Goal: Transaction & Acquisition: Book appointment/travel/reservation

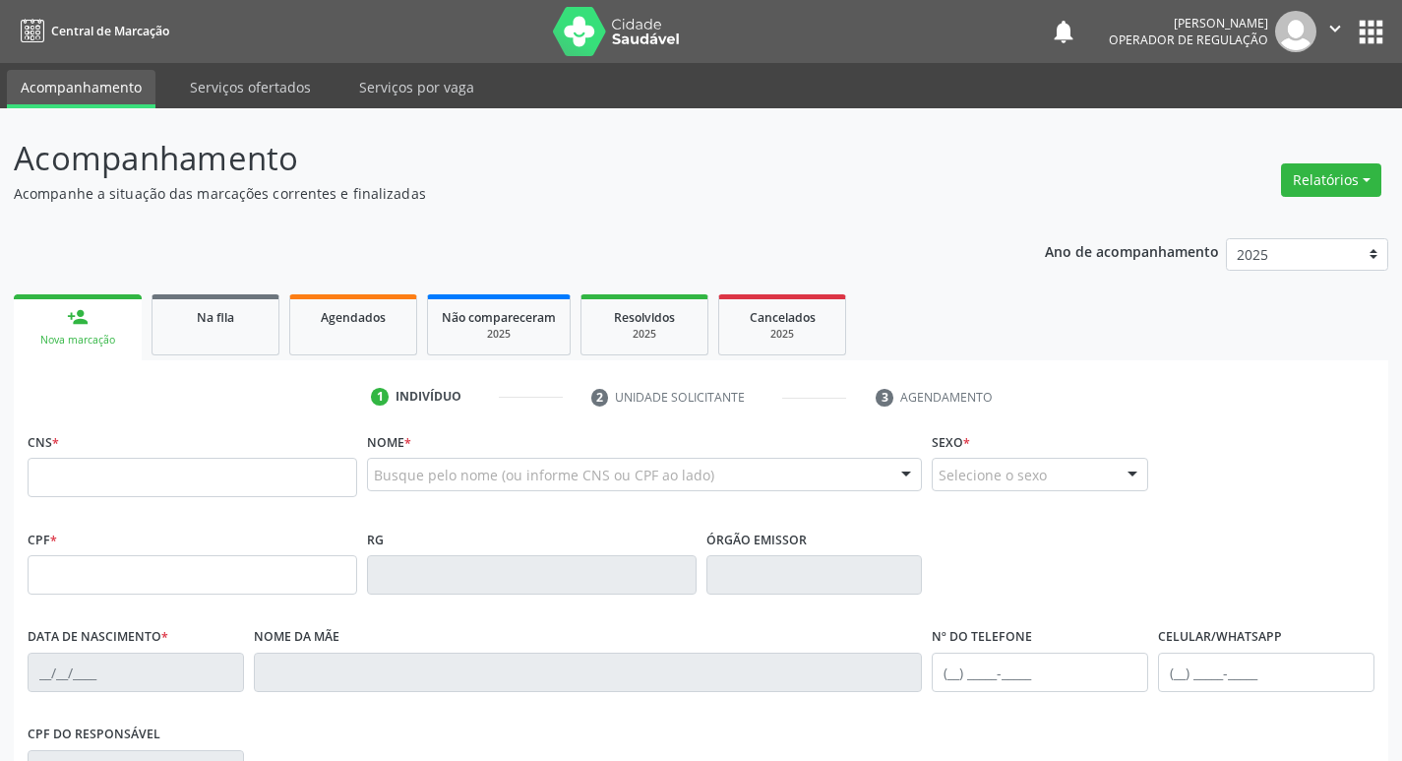
click at [284, 482] on input "text" at bounding box center [193, 477] width 330 height 39
click at [106, 480] on input "text" at bounding box center [193, 477] width 330 height 39
type input "706 2070 9198 4163"
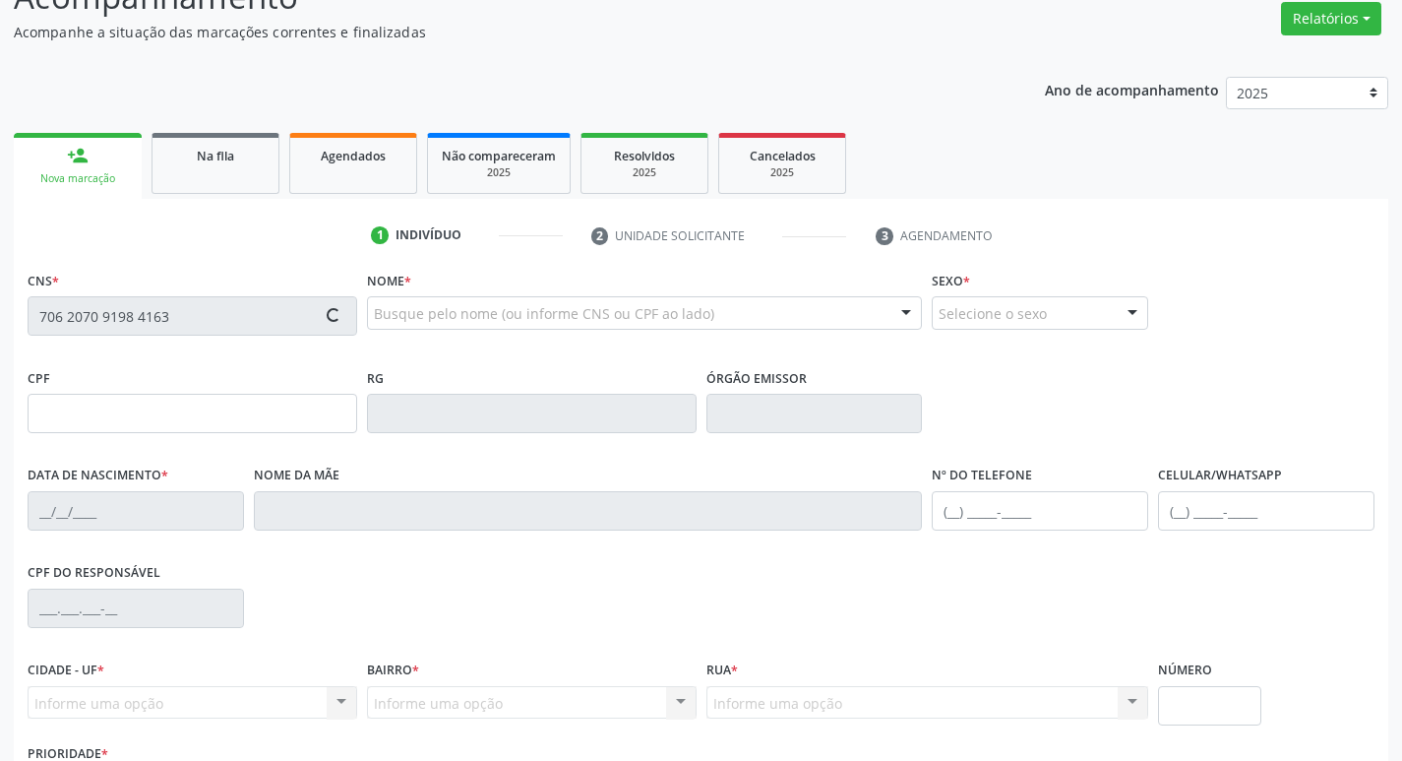
scroll to position [306, 0]
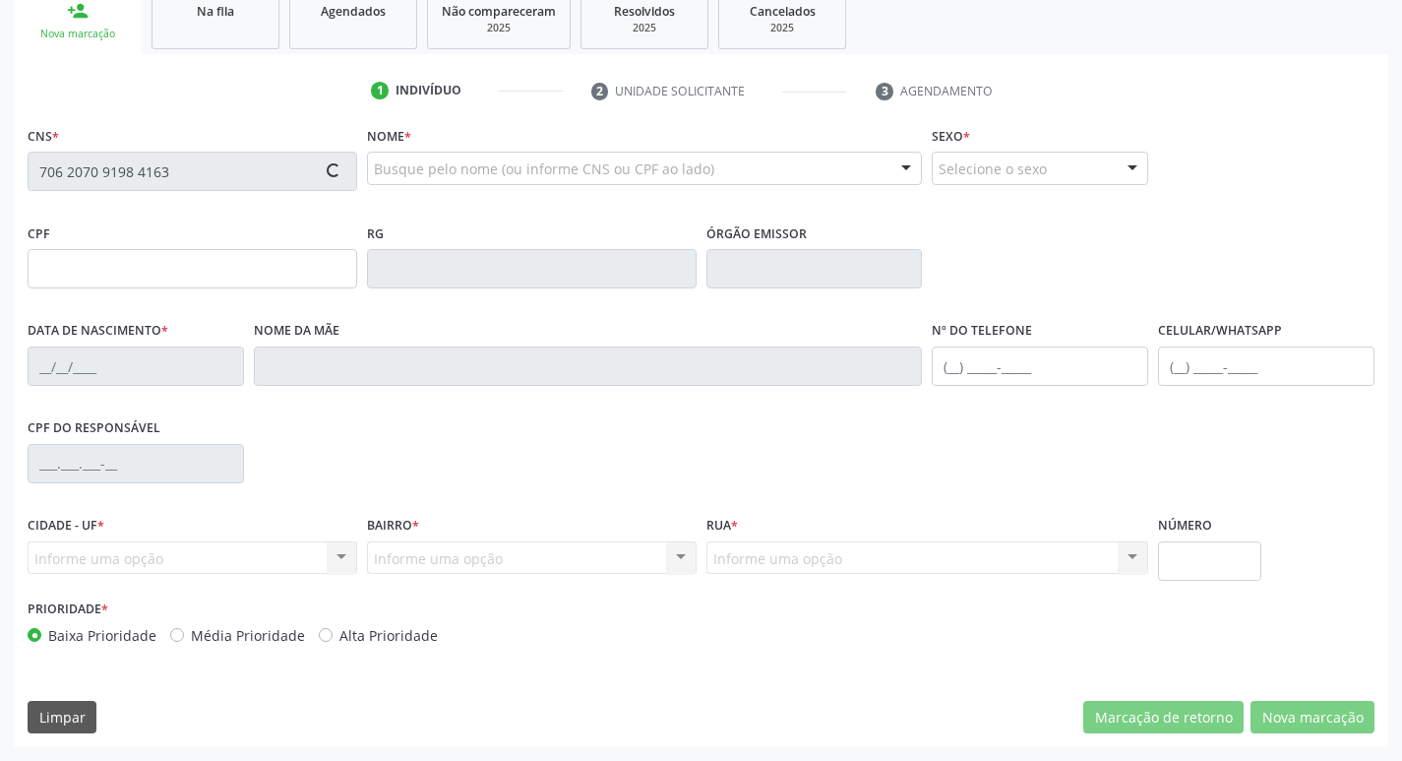
type input "[DATE]"
type input "[PERSON_NAME]"
type input "[PHONE_NUMBER]"
type input "3"
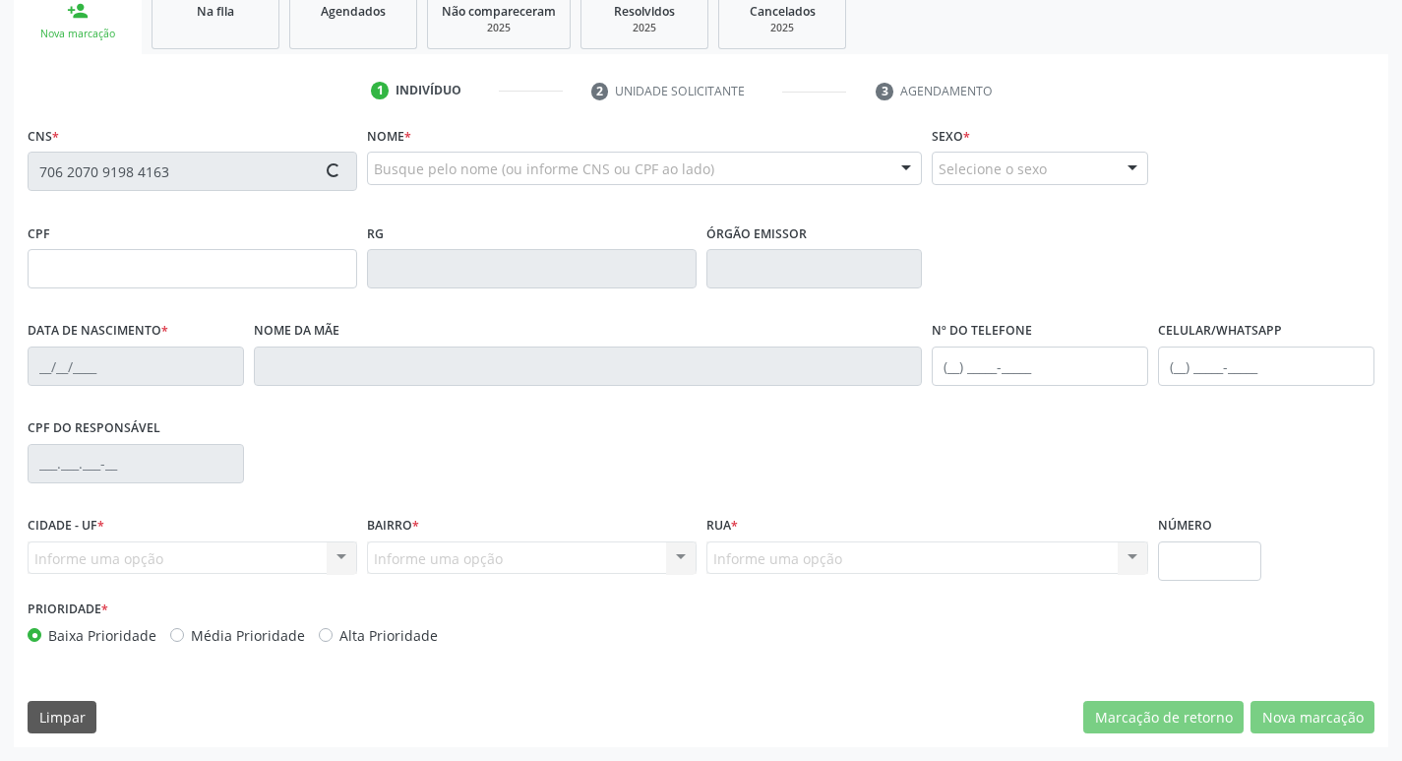
type input "930.996.064-72"
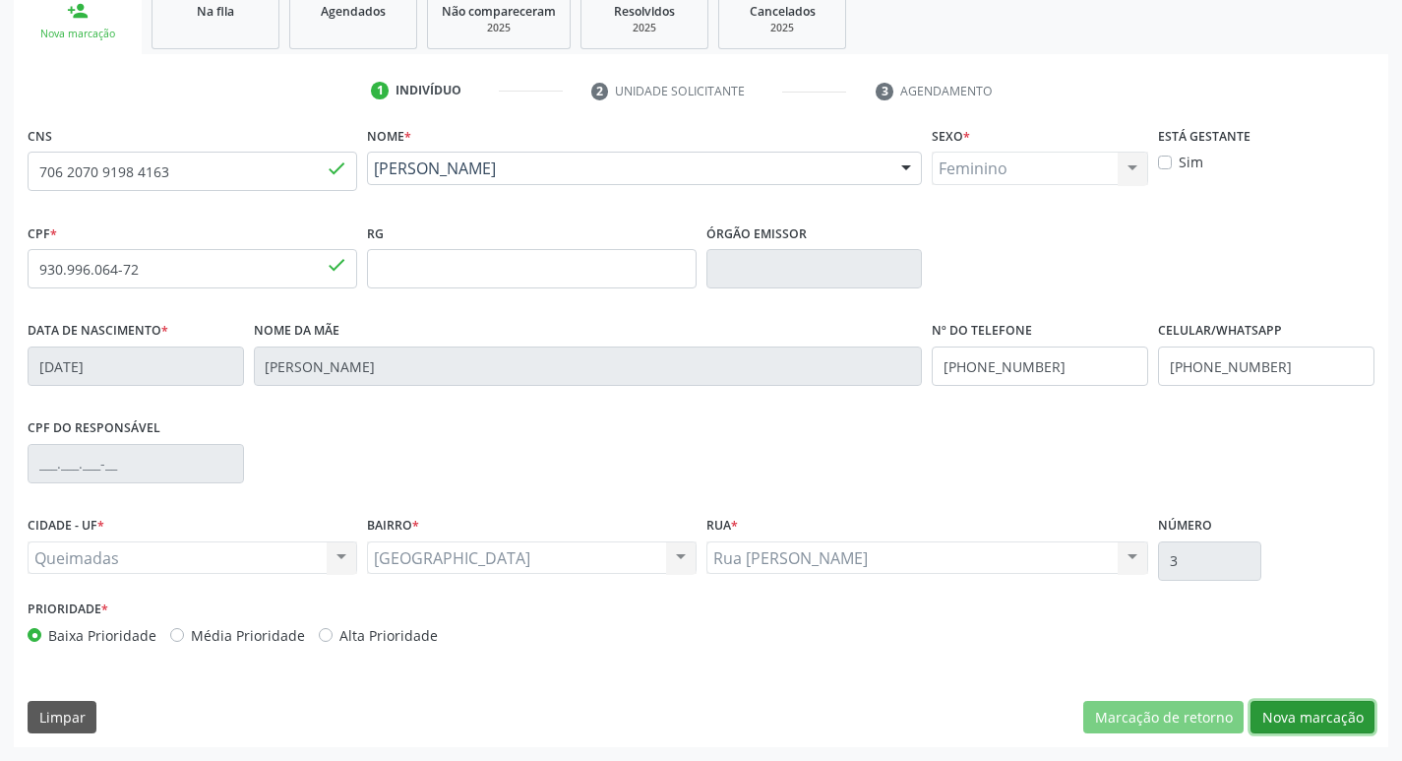
click at [1304, 709] on button "Nova marcação" at bounding box center [1313, 717] width 124 height 33
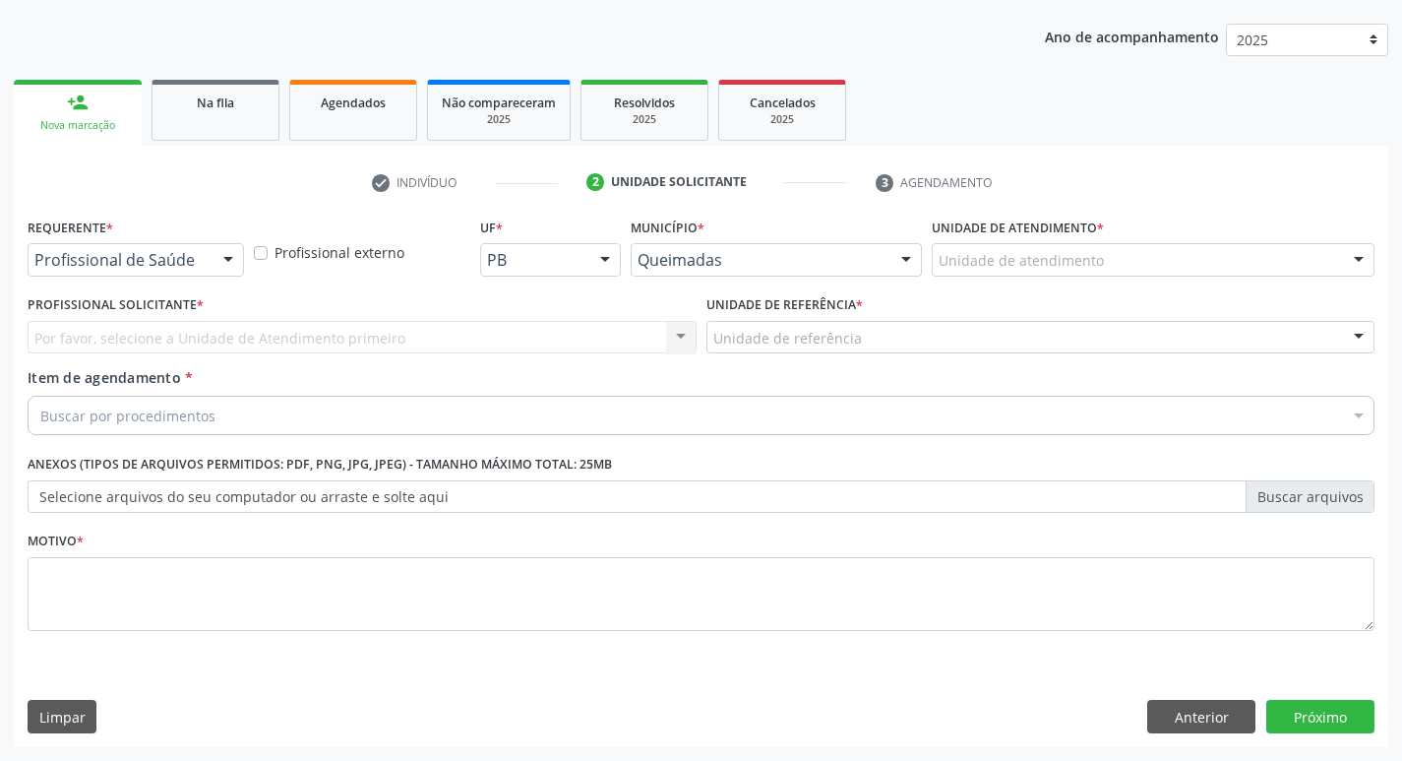
scroll to position [215, 0]
click at [121, 275] on div "Profissional de Saúde" at bounding box center [136, 259] width 216 height 33
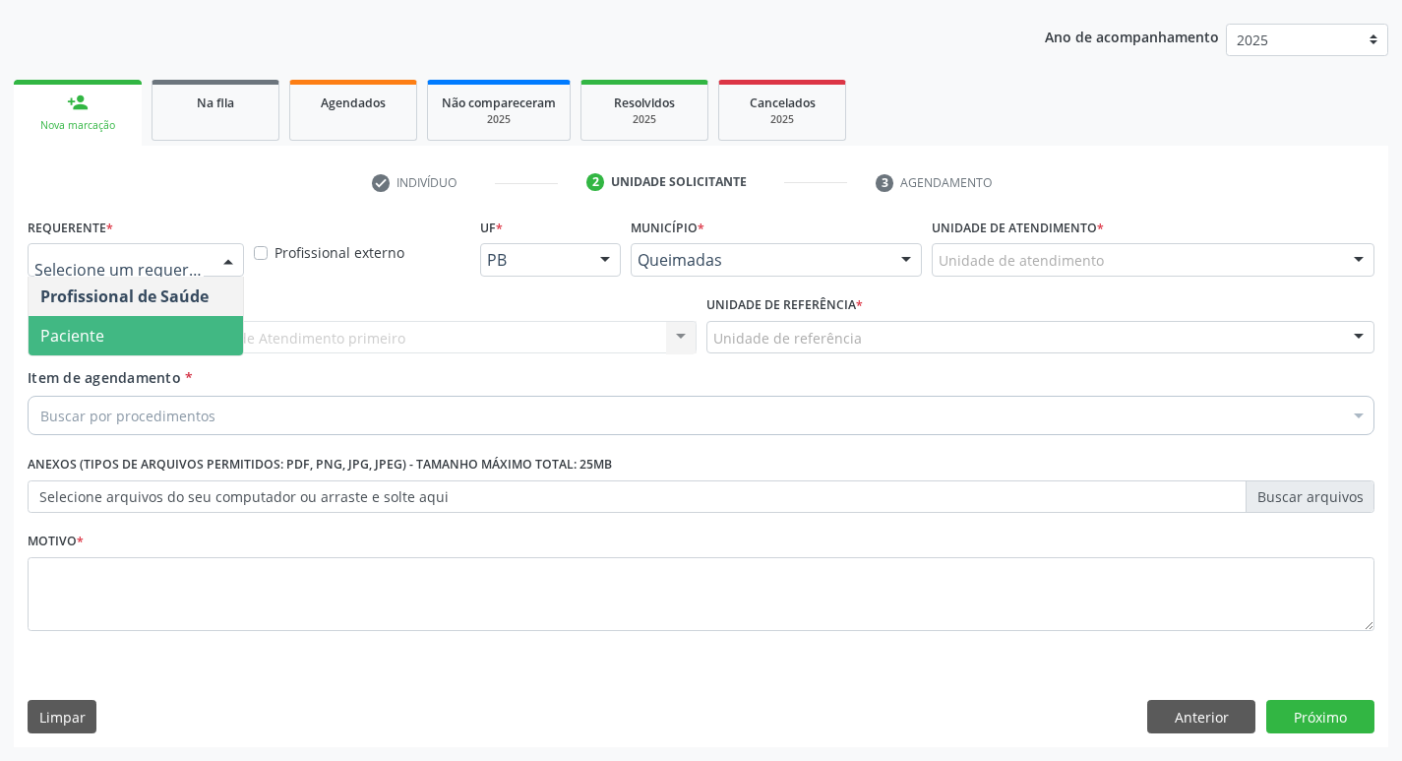
click at [96, 336] on span "Paciente" at bounding box center [72, 336] width 64 height 22
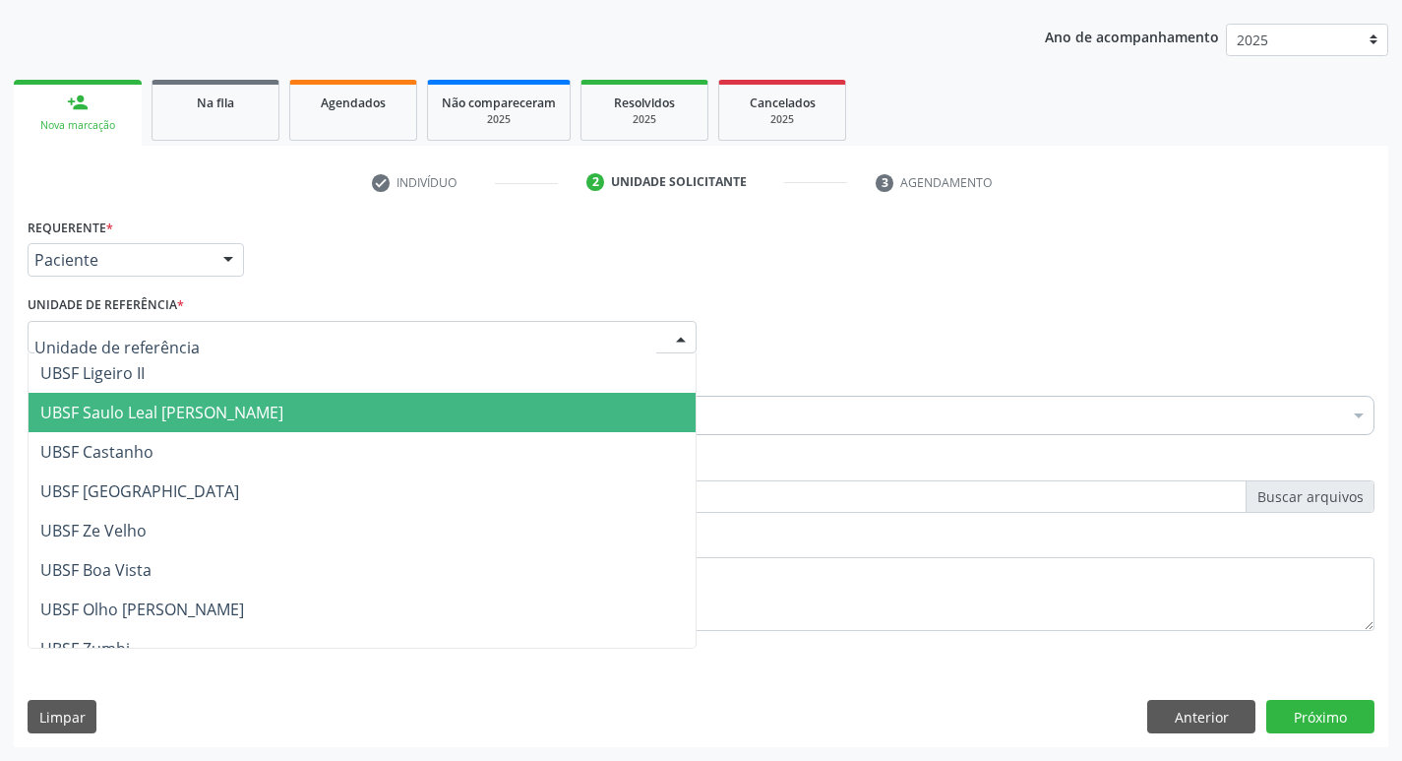
click at [226, 410] on span "UBSF Saulo Leal [PERSON_NAME]" at bounding box center [161, 413] width 243 height 22
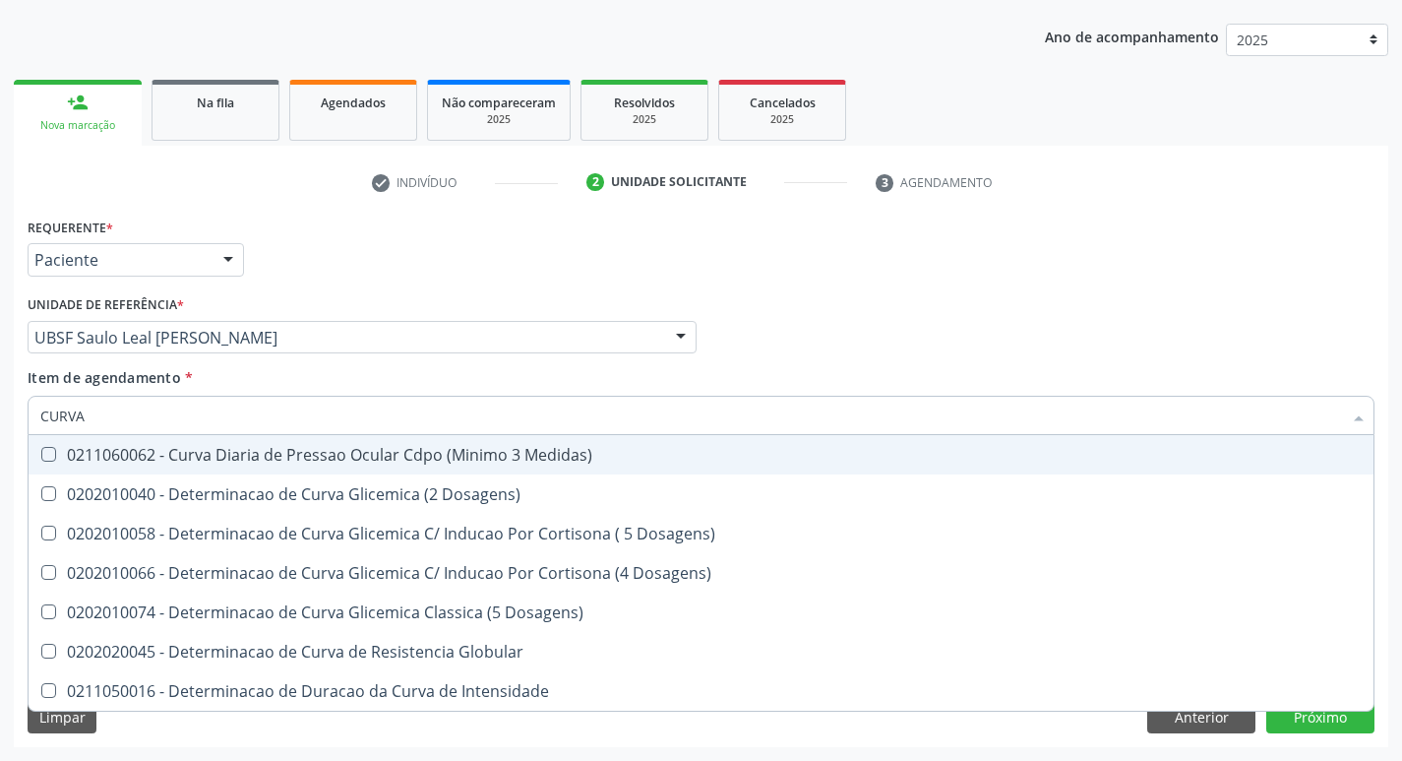
type input "CURVA G"
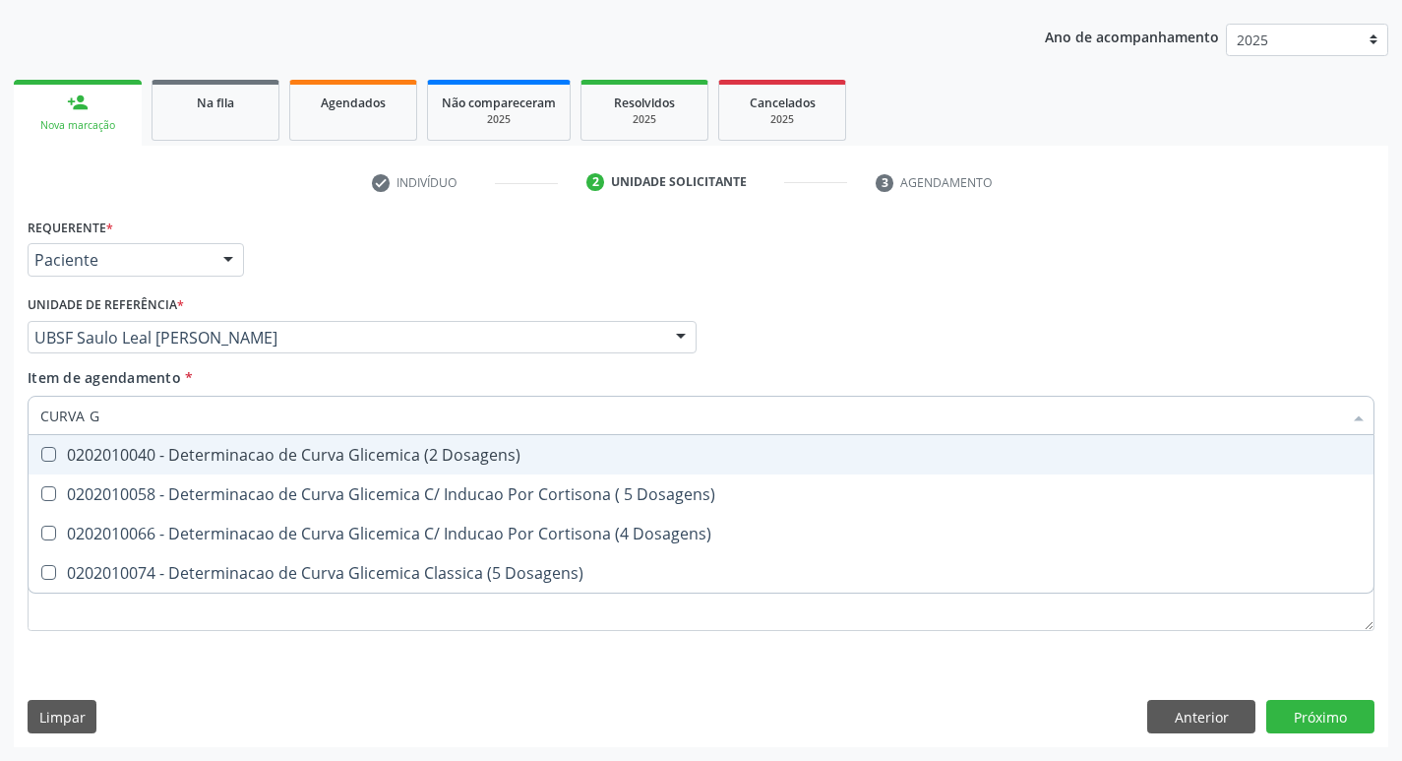
click at [365, 453] on div "0202010040 - Determinacao de Curva Glicemica (2 Dosagens)" at bounding box center [701, 455] width 1322 height 16
checkbox Dosagens\) "true"
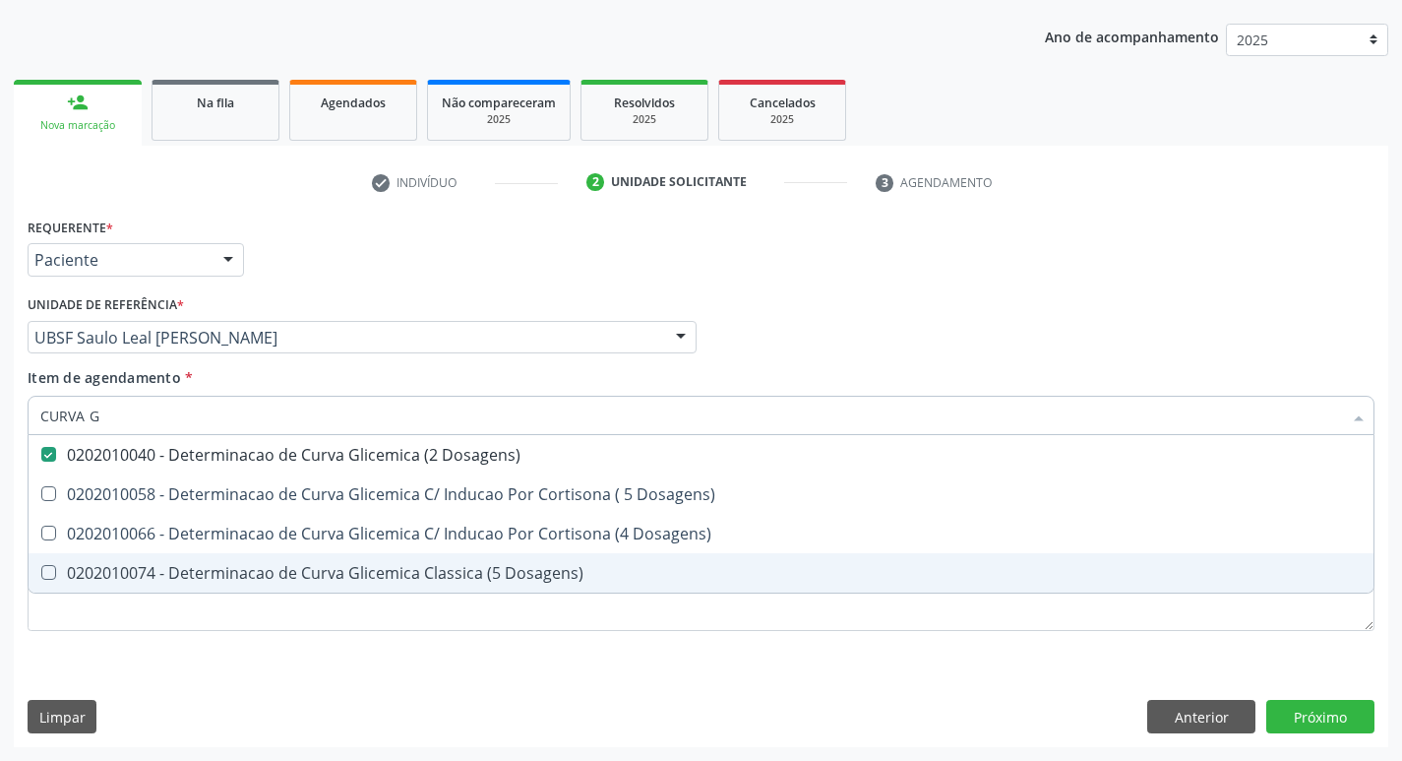
click at [256, 645] on div "Requerente * Paciente Profissional de Saúde Paciente Nenhum resultado encontrad…" at bounding box center [701, 436] width 1347 height 446
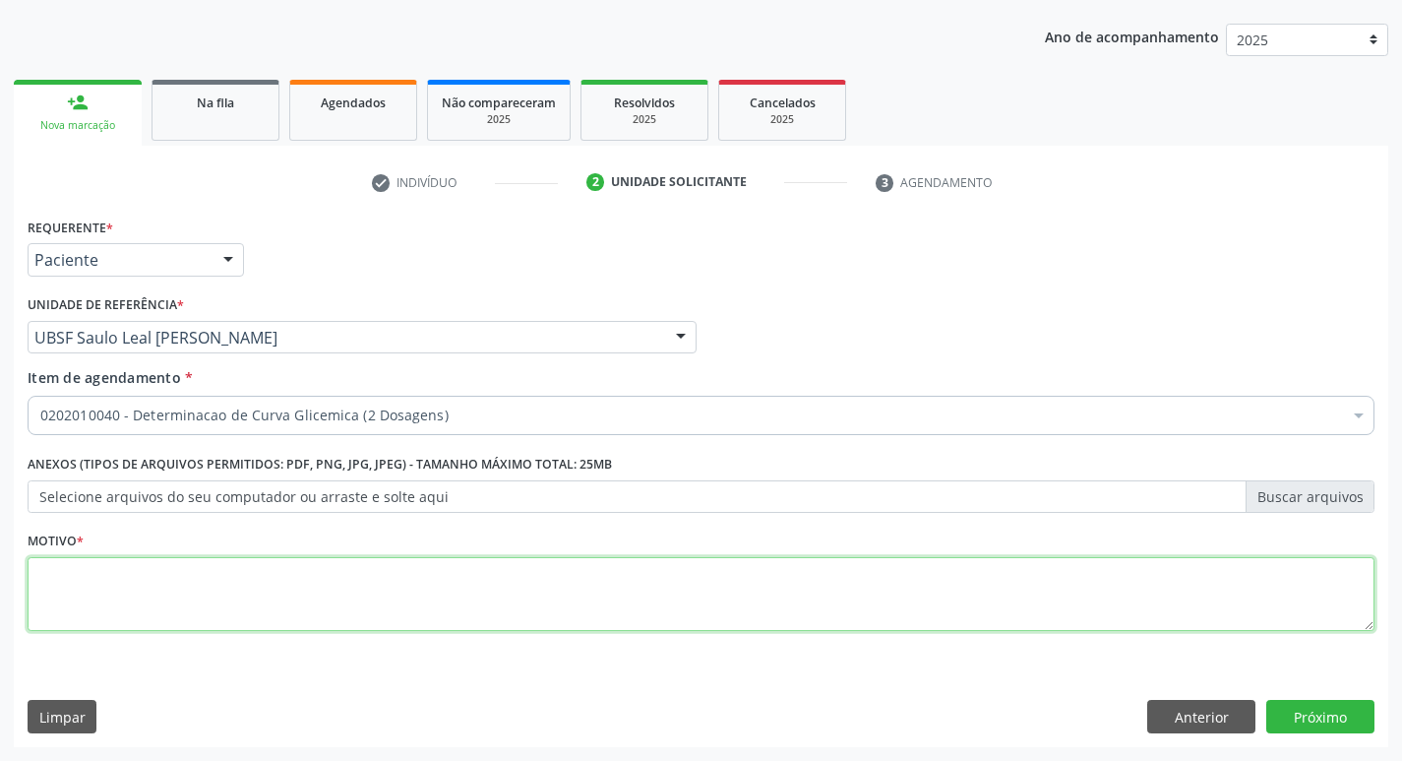
click at [241, 595] on textarea at bounding box center [701, 594] width 1347 height 75
type textarea "AVALIACAO"
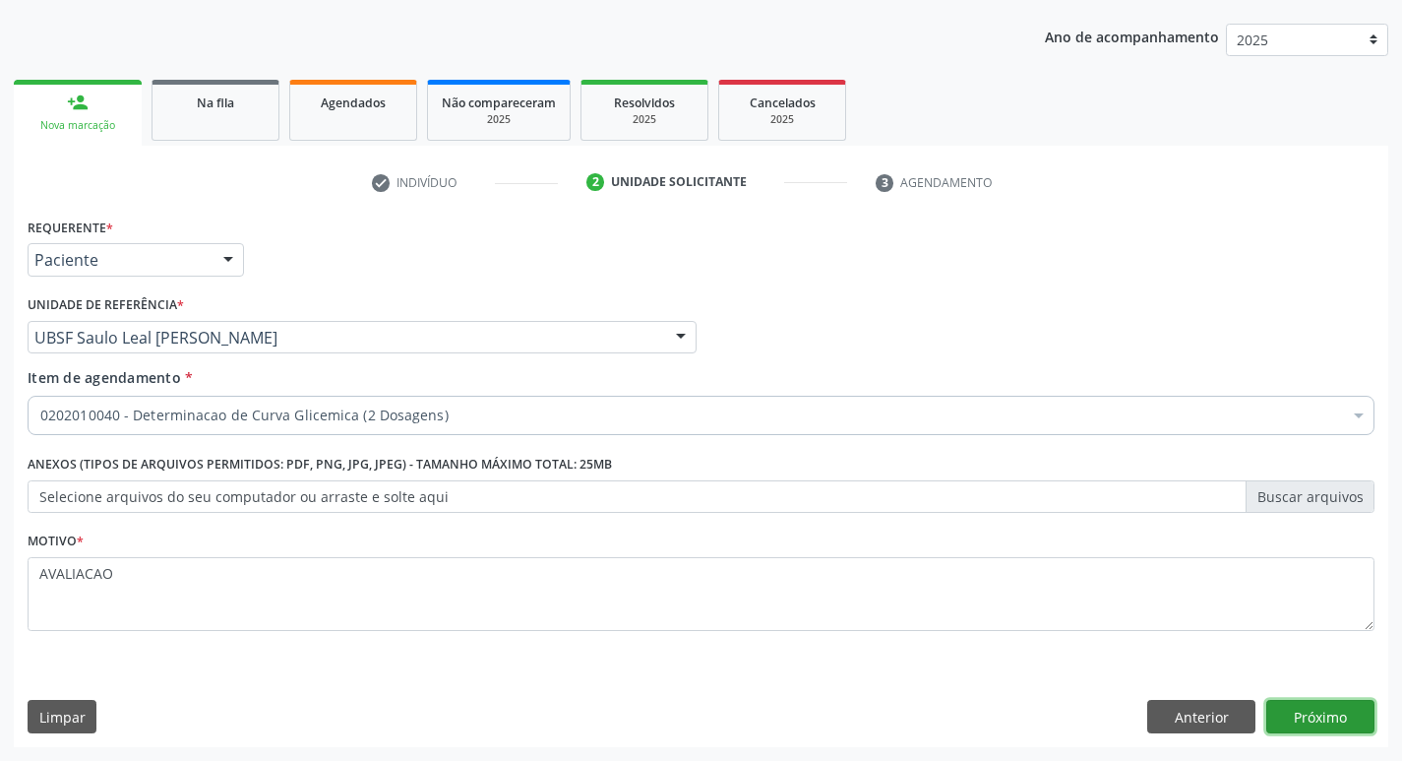
click at [1341, 714] on button "Próximo" at bounding box center [1321, 716] width 108 height 33
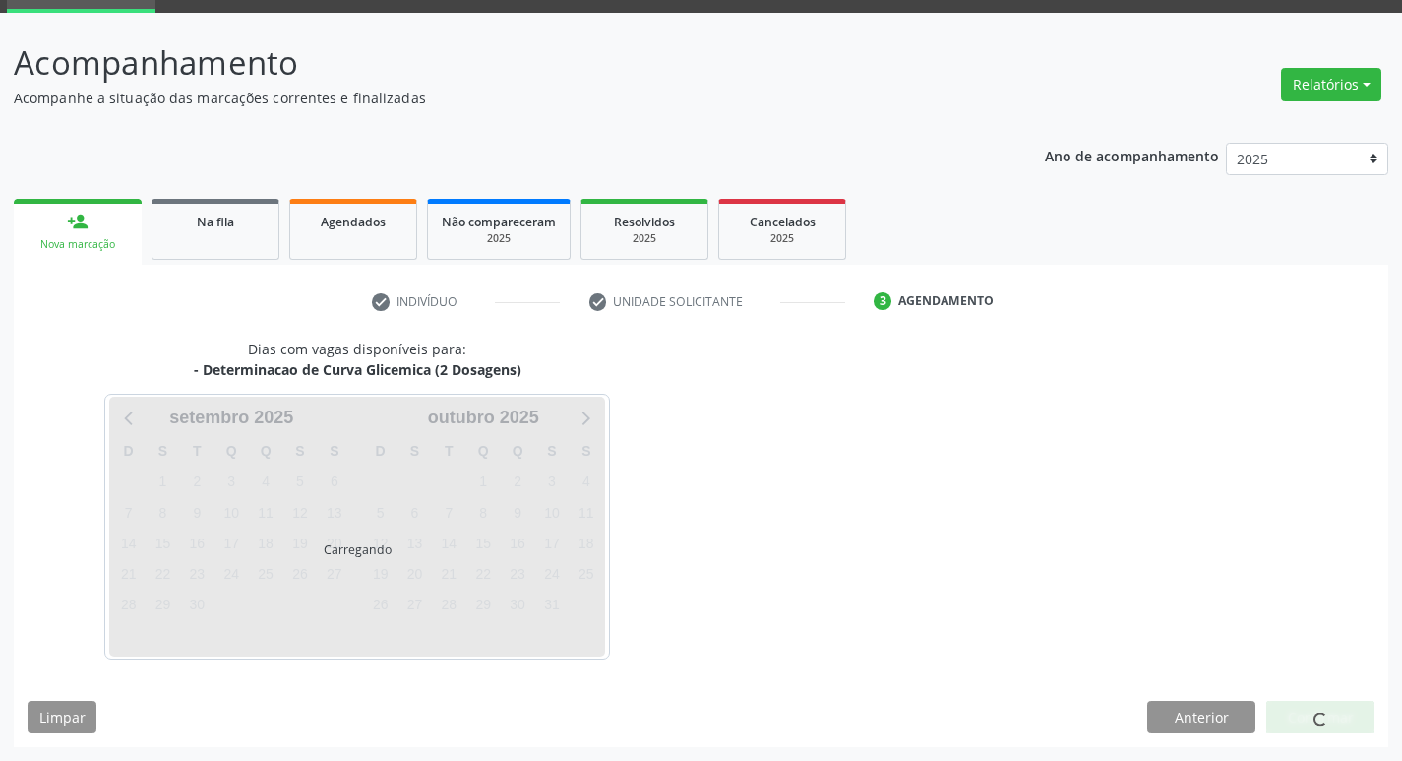
scroll to position [95, 0]
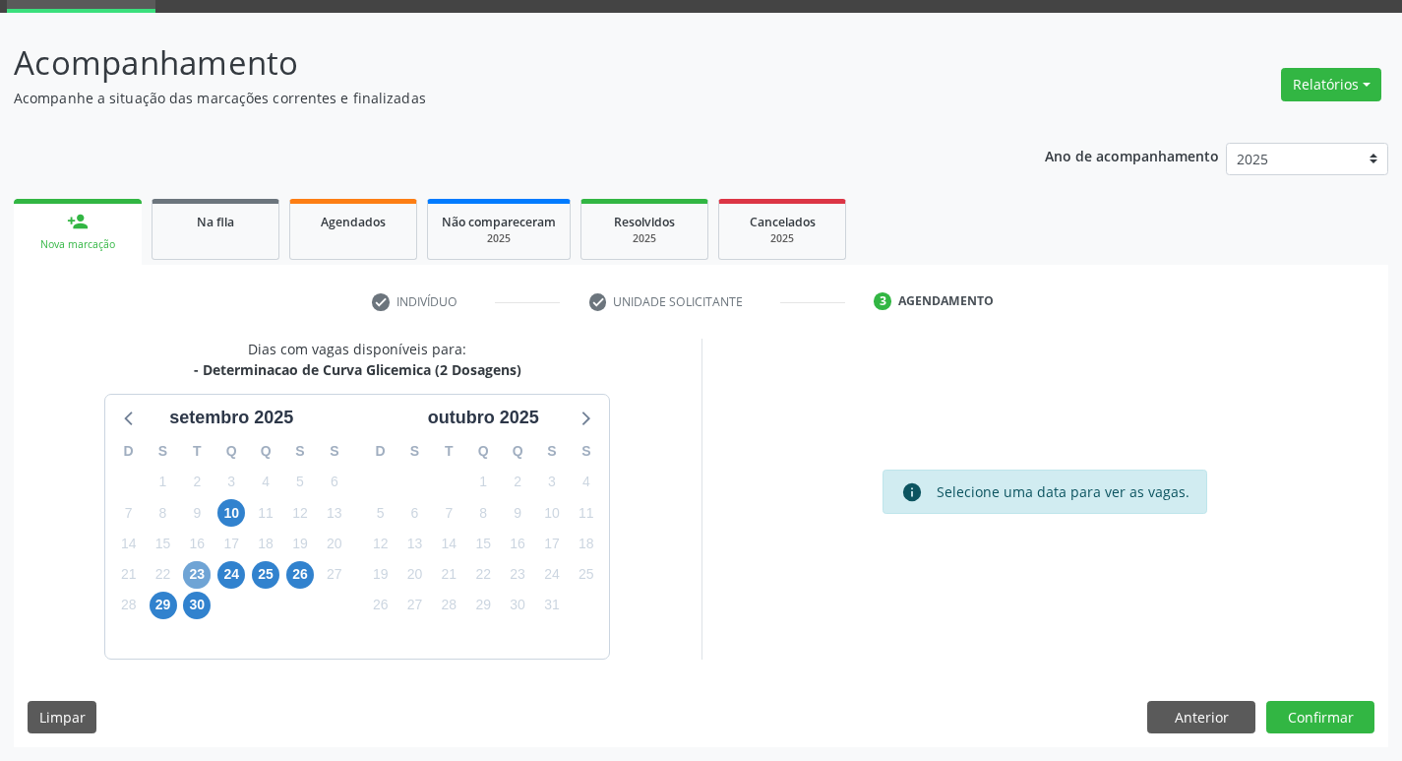
click at [200, 571] on span "23" at bounding box center [197, 575] width 28 height 28
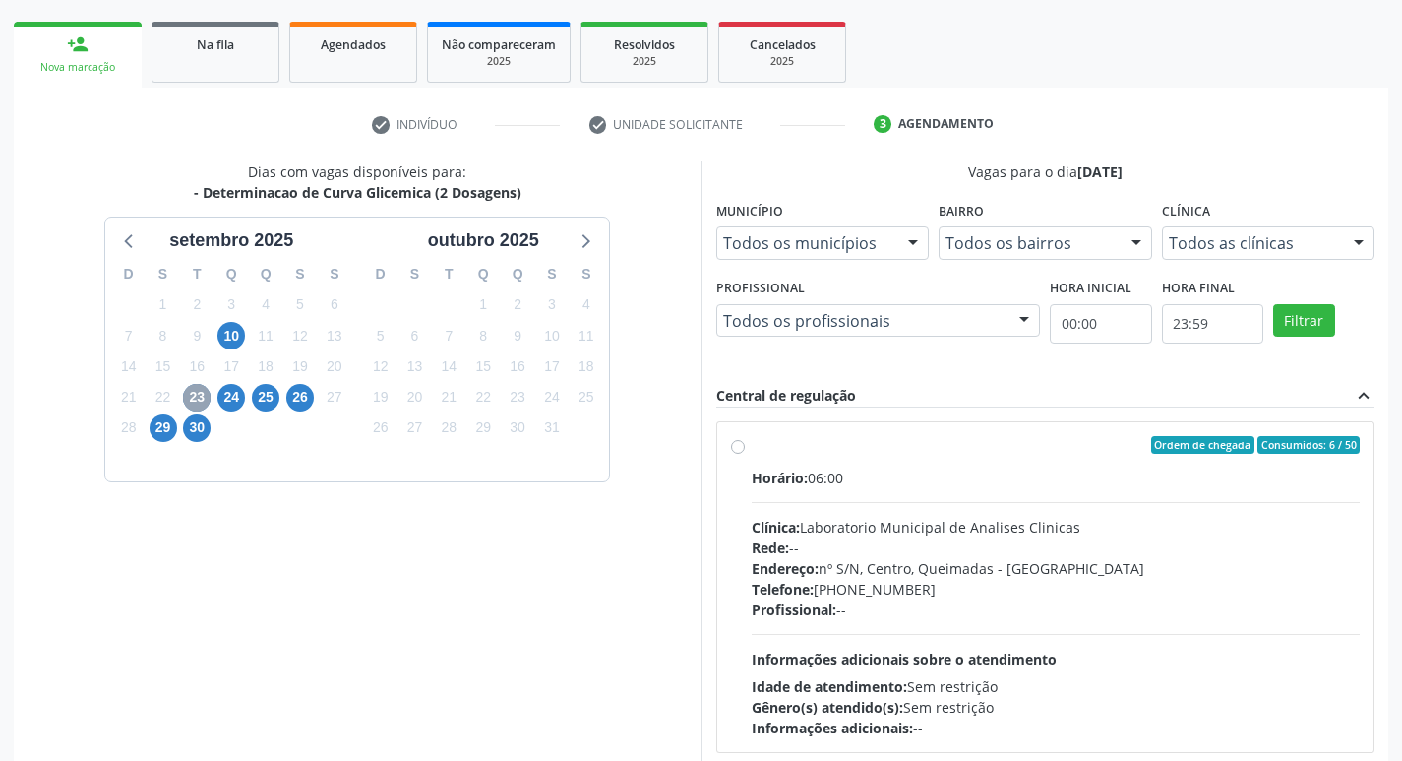
scroll to position [380, 0]
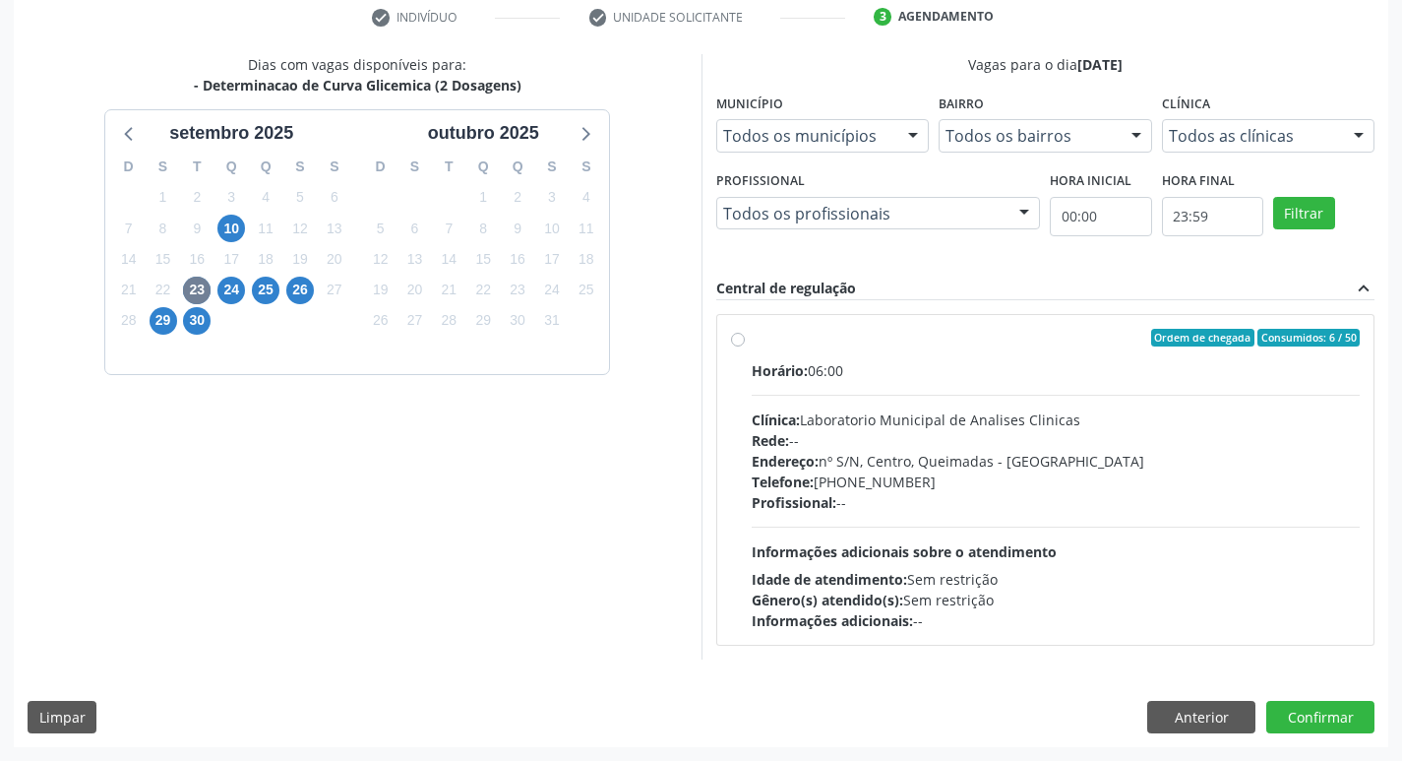
click at [991, 451] on div "Endereço: nº S/N, Centro, Queimadas - [GEOGRAPHIC_DATA]" at bounding box center [1056, 461] width 609 height 21
click at [745, 346] on input "Ordem de chegada Consumidos: 6 / 50 Horário: 06:00 Clínica: Laboratorio Municip…" at bounding box center [738, 338] width 14 height 18
radio input "true"
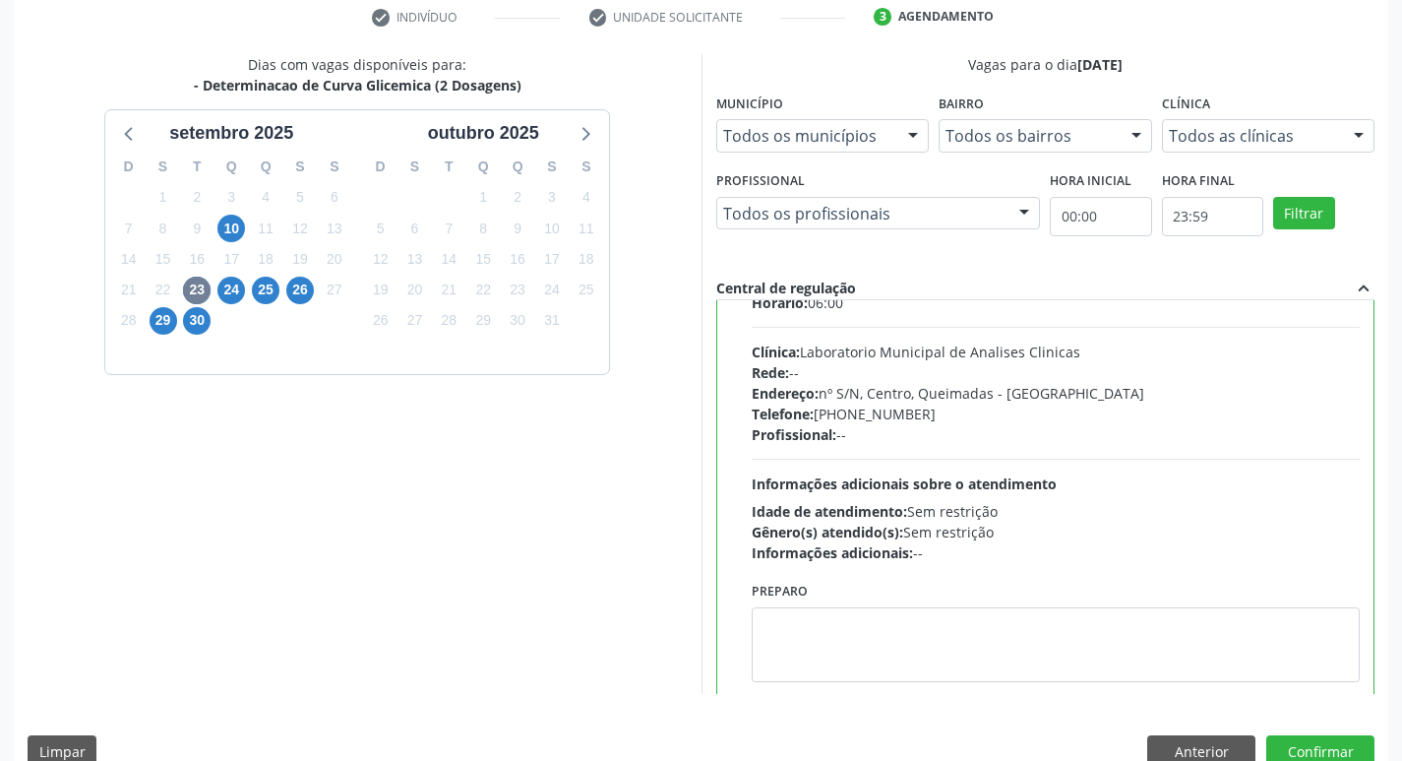
scroll to position [97, 0]
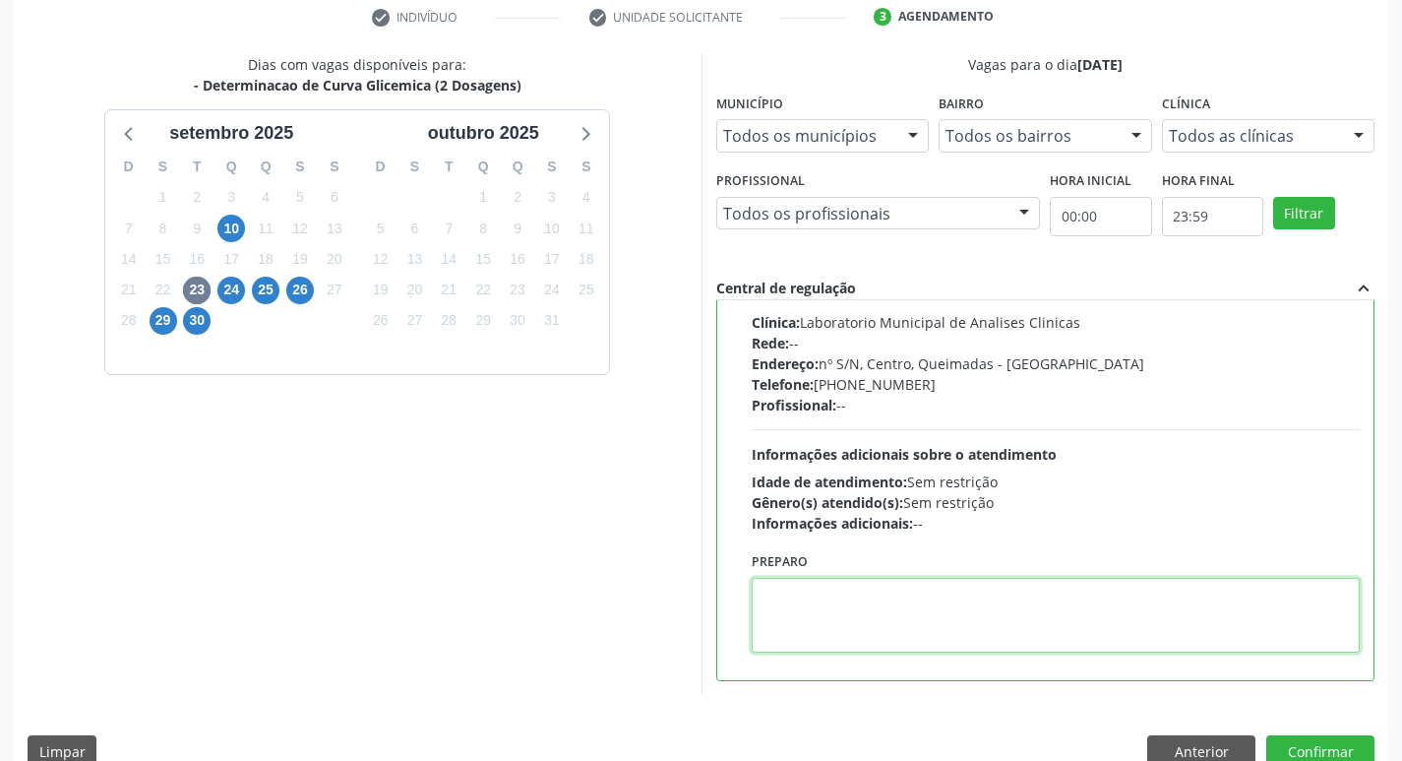
click at [909, 618] on textarea at bounding box center [1056, 615] width 609 height 75
paste textarea "IR EM [GEOGRAPHIC_DATA]"
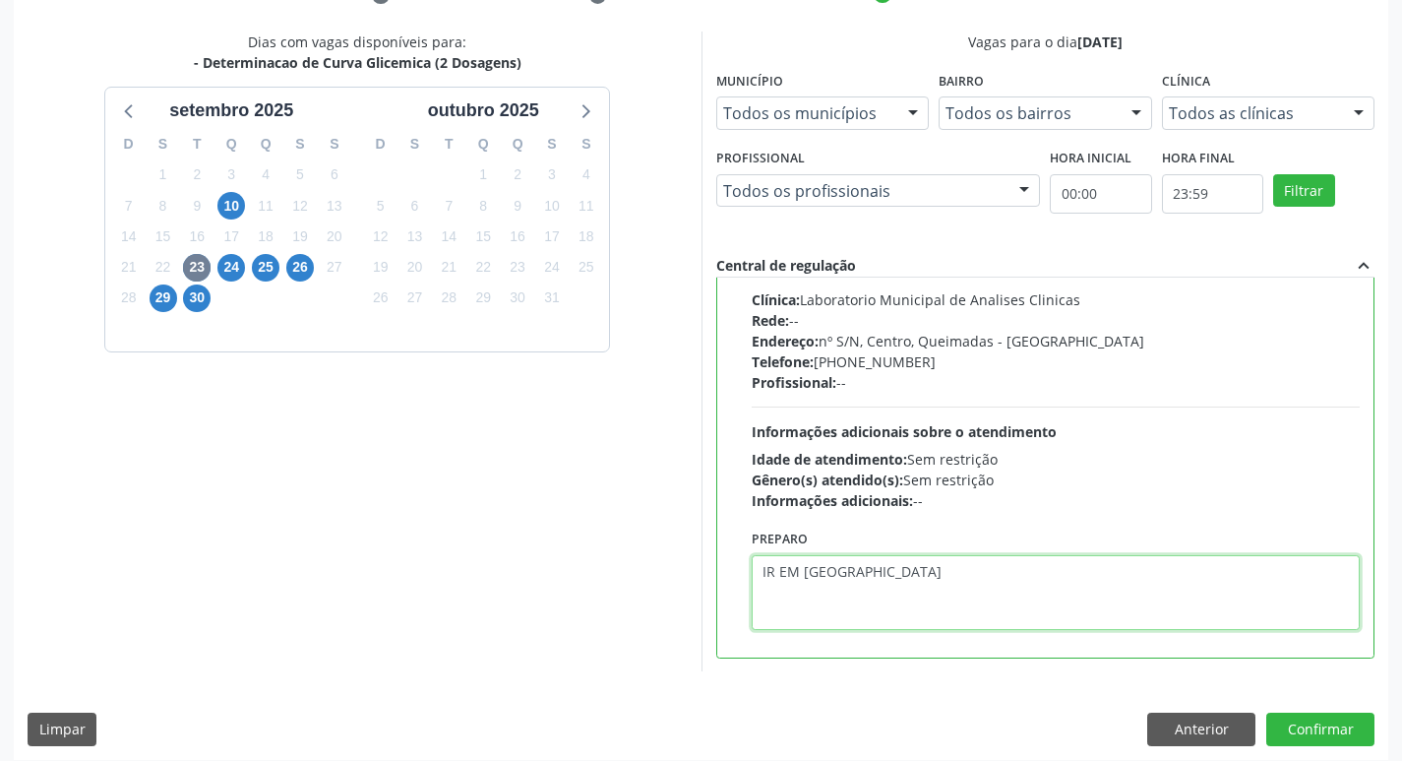
scroll to position [415, 0]
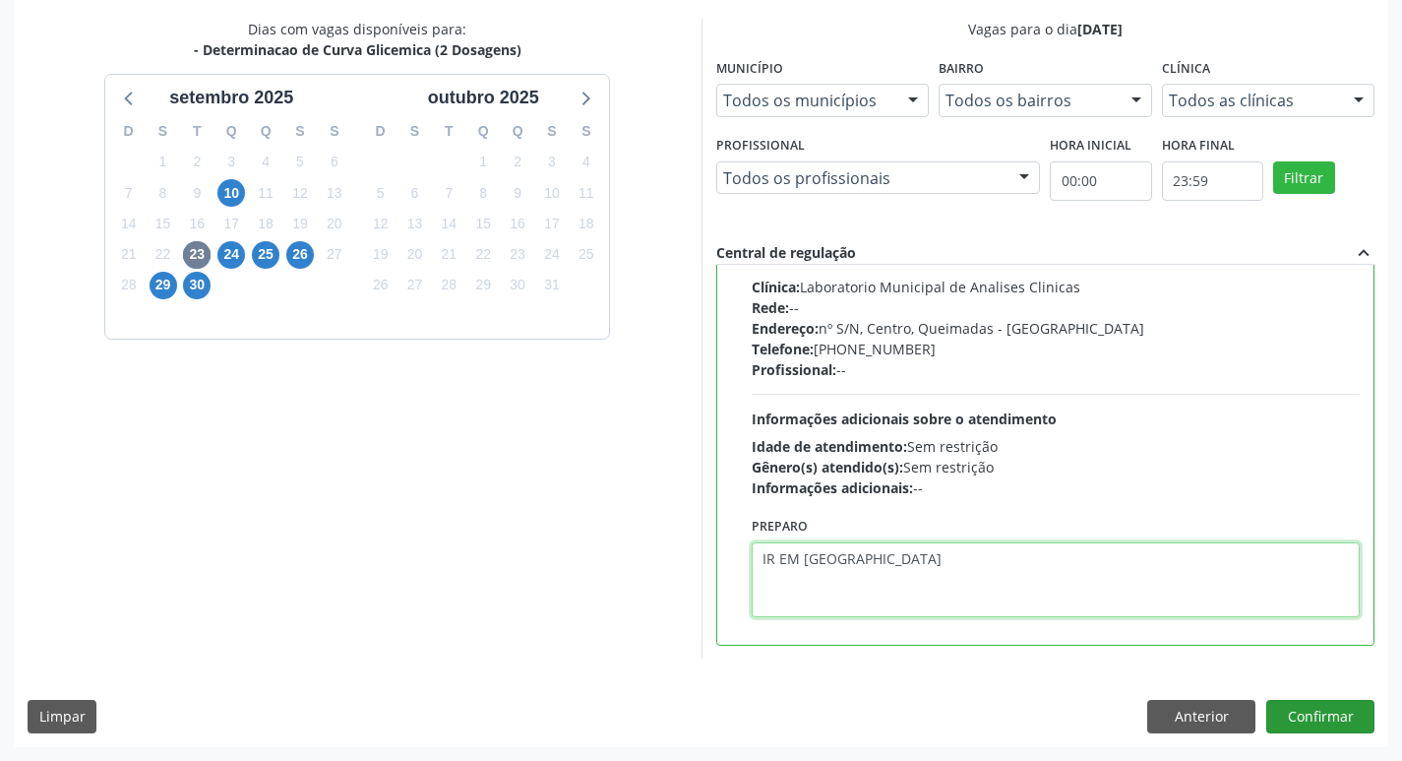
type textarea "IR EM [GEOGRAPHIC_DATA]"
click at [1345, 706] on button "Confirmar" at bounding box center [1321, 716] width 108 height 33
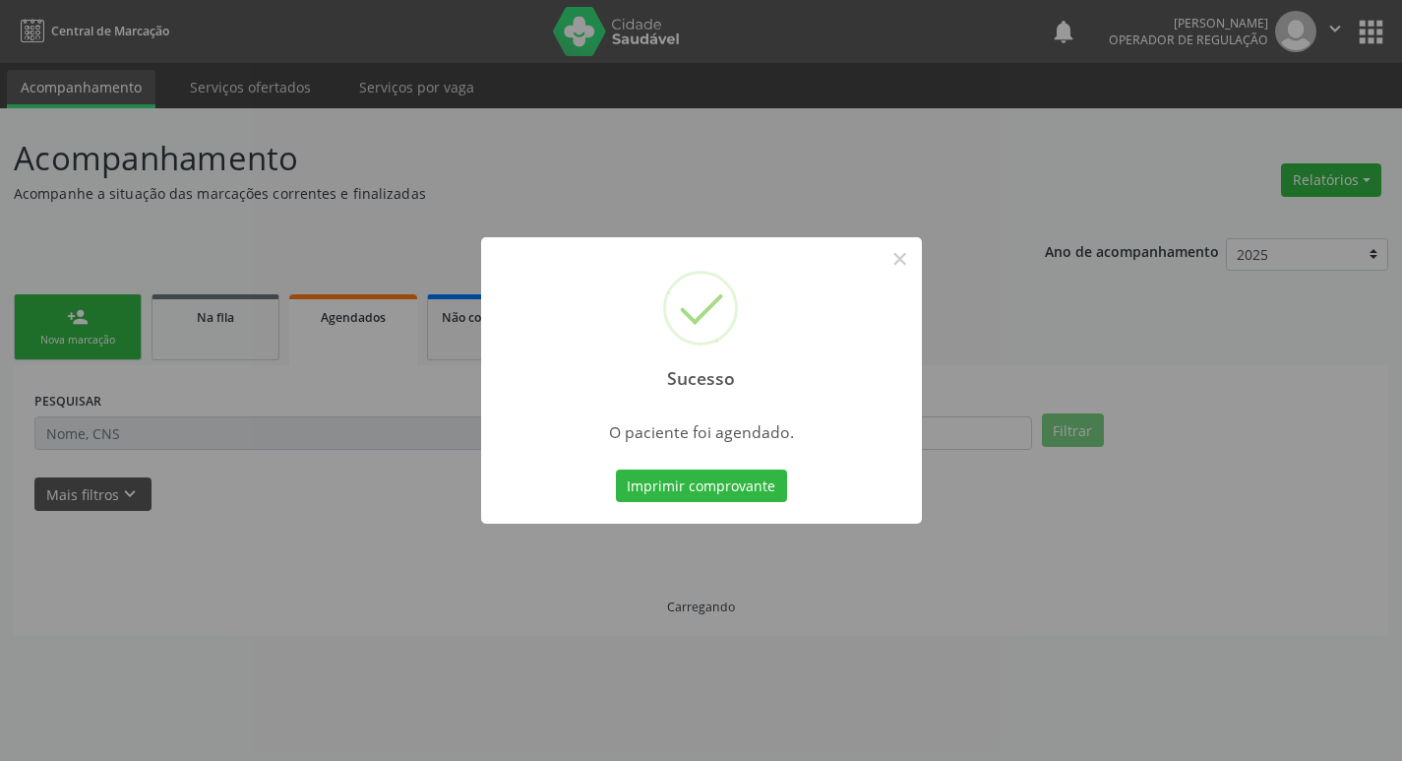
scroll to position [0, 0]
click at [697, 496] on button "Imprimir comprovante" at bounding box center [708, 485] width 171 height 33
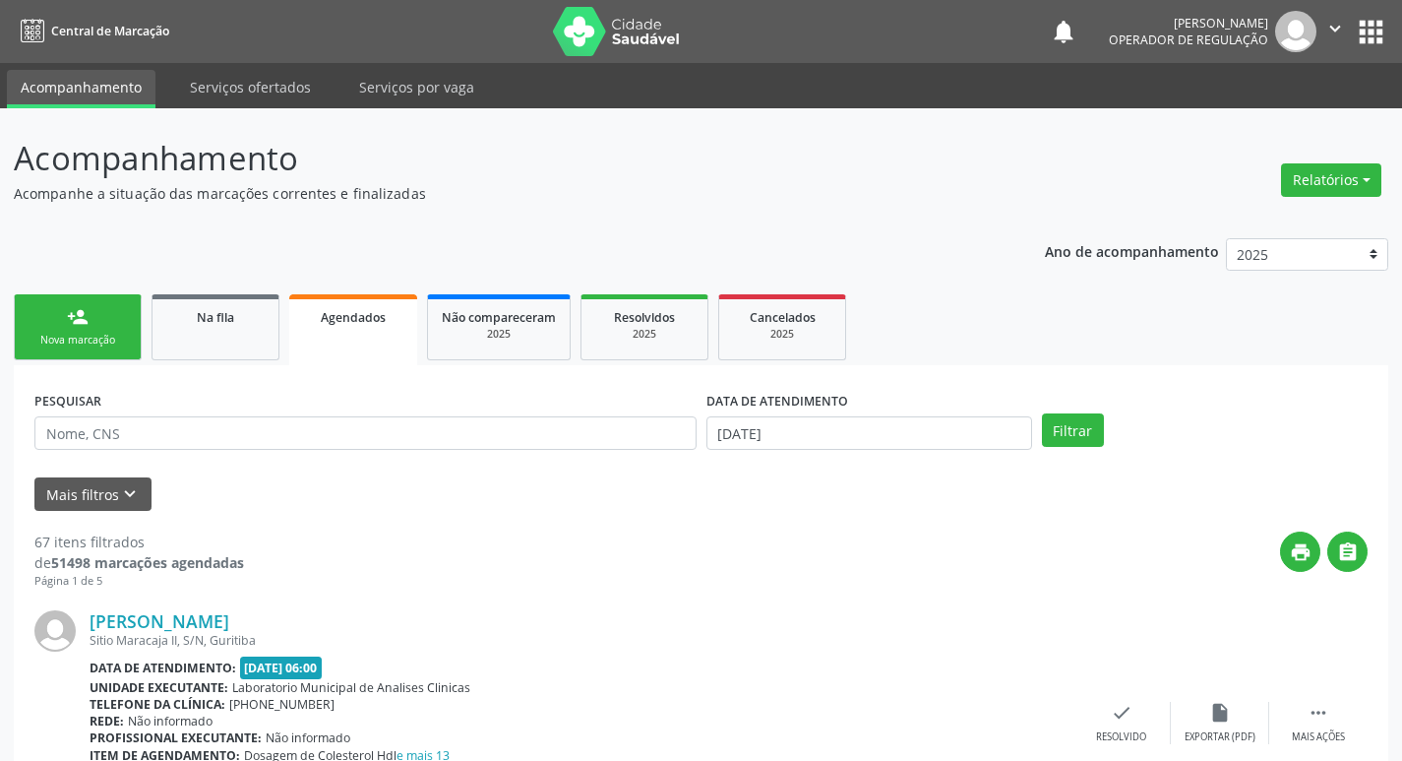
click at [90, 325] on div "Sucesso × O paciente foi agendado. Imprimir comprovante Cancel" at bounding box center [701, 380] width 1402 height 761
click at [107, 334] on div "Sucesso × O paciente foi agendado. Imprimir comprovante Cancel" at bounding box center [701, 380] width 1402 height 761
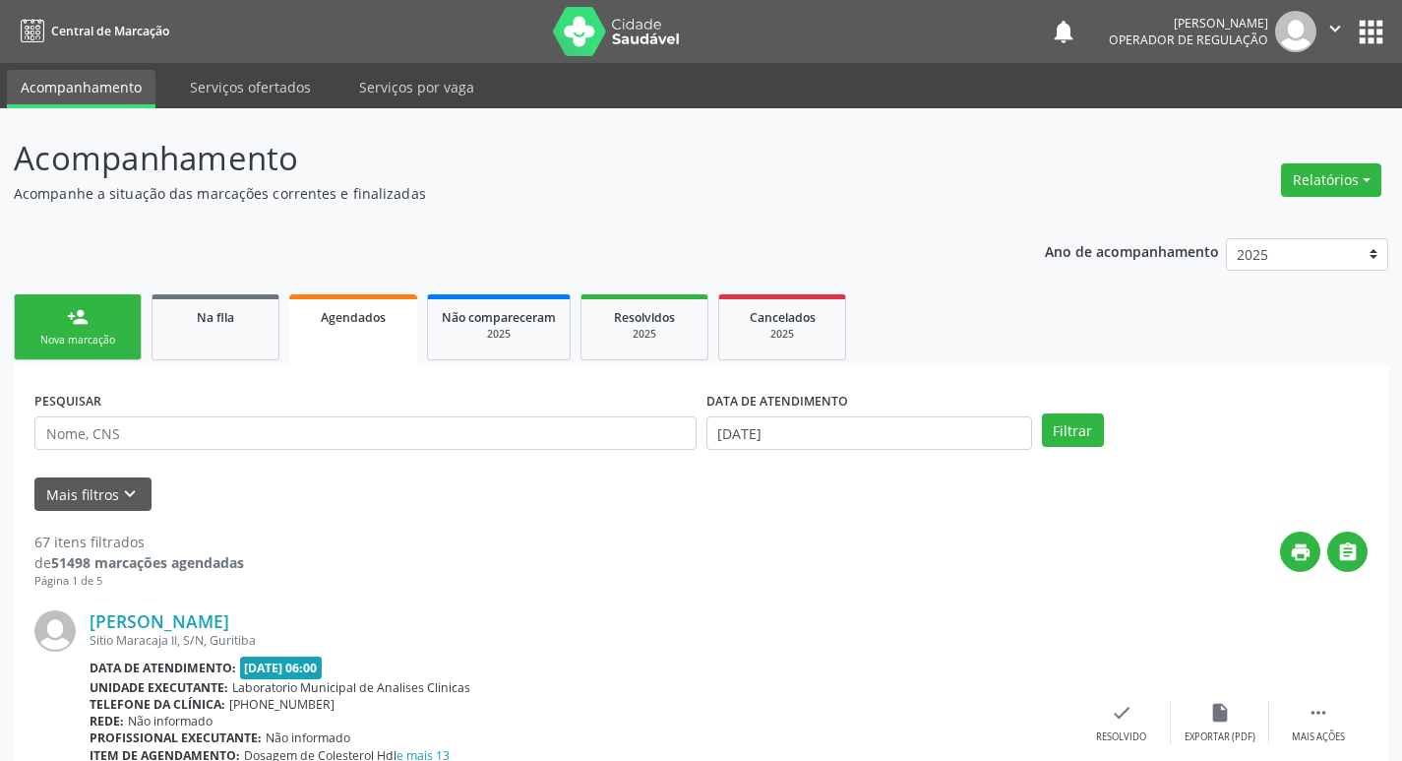
click at [107, 334] on div "Sucesso × O paciente foi agendado. Imprimir comprovante Cancel" at bounding box center [701, 380] width 1402 height 761
click at [133, 366] on div "Sucesso × O paciente foi agendado. Imprimir comprovante Cancel" at bounding box center [701, 380] width 1402 height 761
click at [111, 324] on div "Sucesso × O paciente foi agendado. Imprimir comprovante Cancel" at bounding box center [701, 380] width 1402 height 761
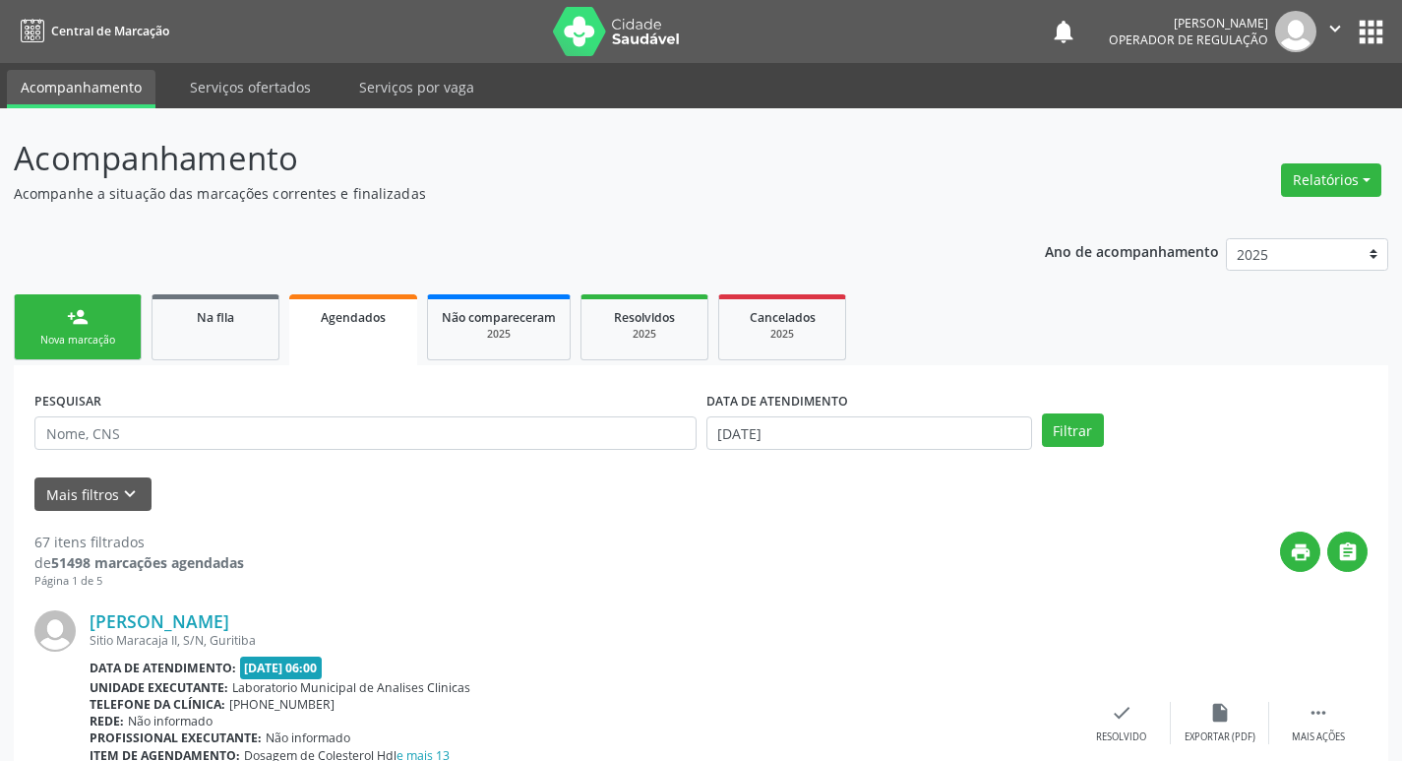
click at [111, 324] on div "Sucesso × O paciente foi agendado. Imprimir comprovante Cancel" at bounding box center [701, 380] width 1402 height 761
click at [111, 326] on div "Sucesso × O paciente foi agendado. Imprimir comprovante Cancel" at bounding box center [701, 380] width 1402 height 761
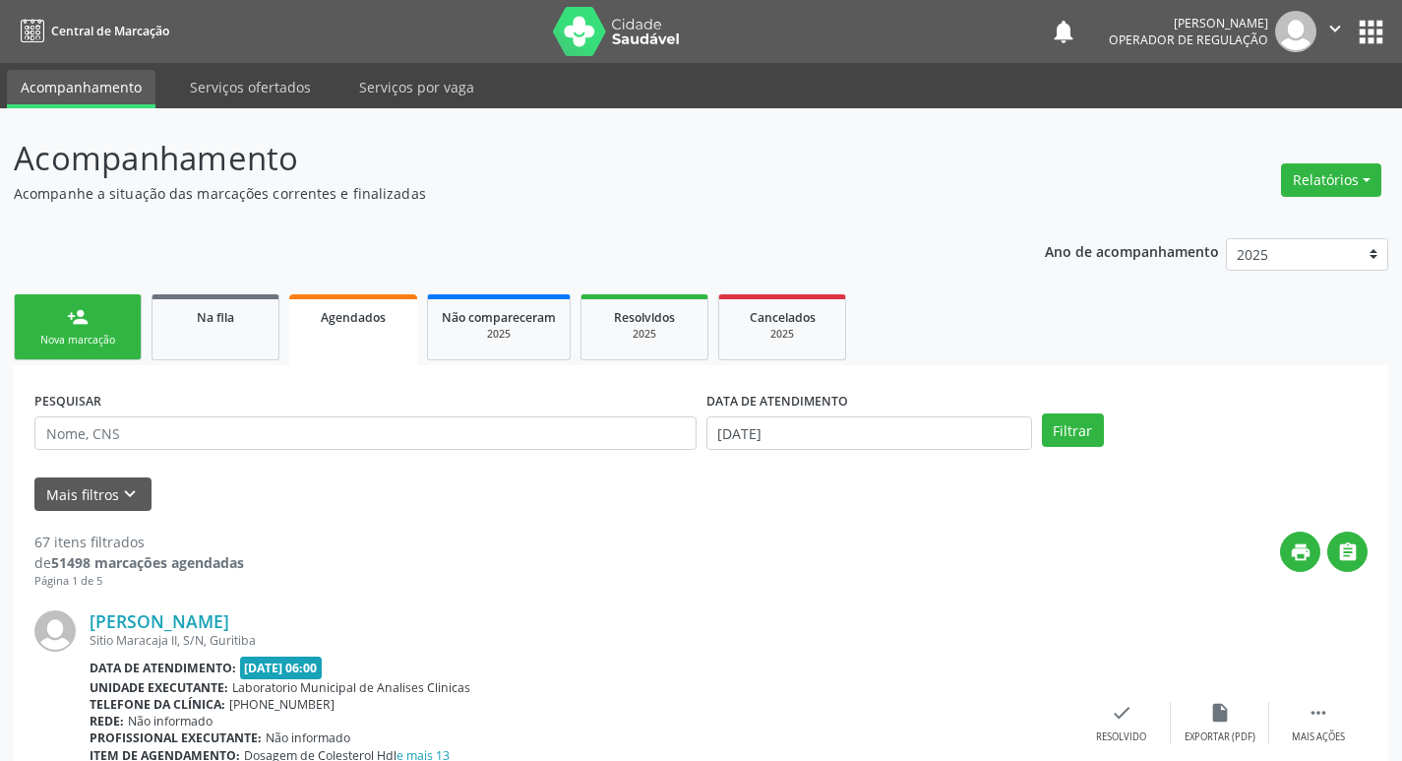
click at [111, 326] on div "Sucesso × O paciente foi agendado. Imprimir comprovante Cancel" at bounding box center [701, 380] width 1402 height 761
click at [87, 334] on div "Sucesso × O paciente foi agendado. Imprimir comprovante Cancel" at bounding box center [701, 380] width 1402 height 761
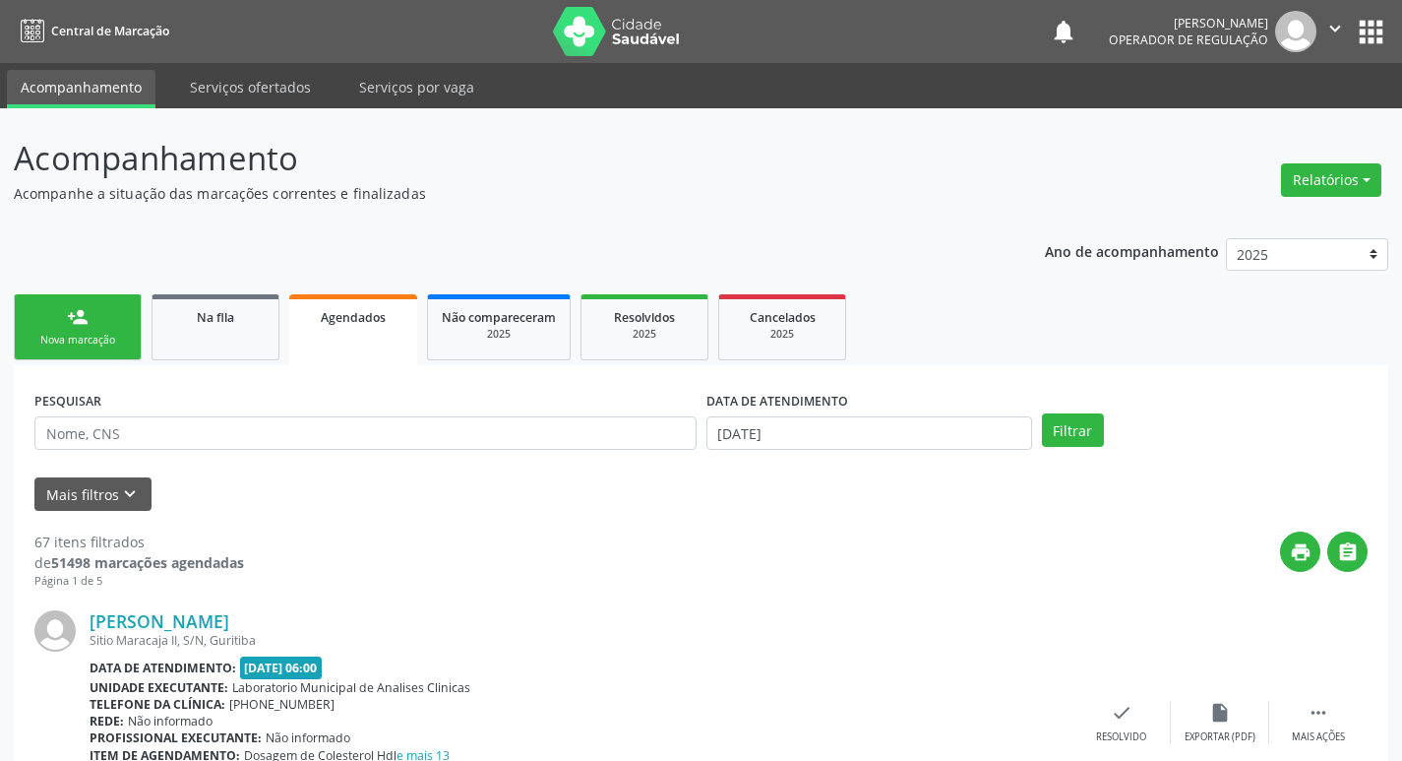
click at [87, 334] on div "Sucesso × O paciente foi agendado. Imprimir comprovante Cancel" at bounding box center [701, 380] width 1402 height 761
